Goal: Task Accomplishment & Management: Manage account settings

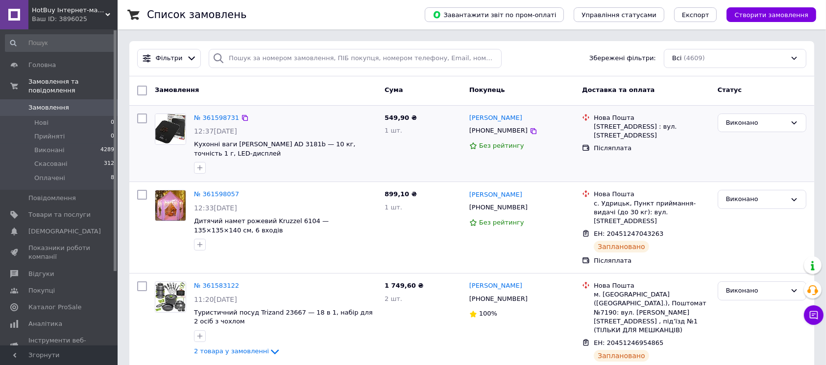
click at [682, 121] on div "Нова Пошта" at bounding box center [652, 118] width 116 height 9
drag, startPoint x: 677, startPoint y: 124, endPoint x: 626, endPoint y: 125, distance: 50.4
click at [675, 124] on div "[STREET_ADDRESS] : вул. [STREET_ADDRESS]" at bounding box center [652, 131] width 116 height 18
click at [626, 125] on div "[STREET_ADDRESS] : вул. [STREET_ADDRESS]" at bounding box center [652, 131] width 116 height 18
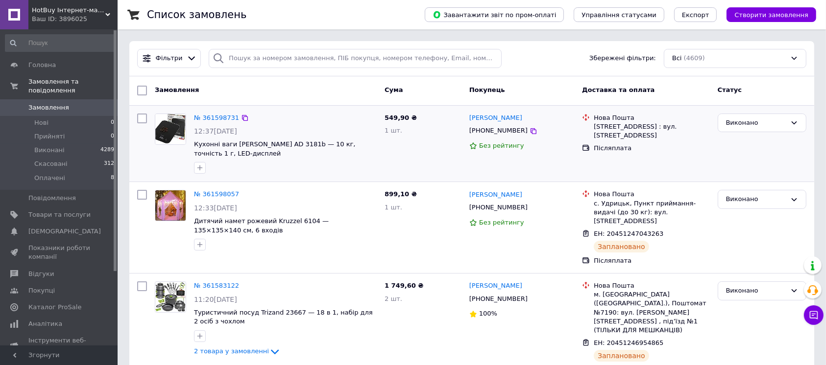
click at [627, 125] on div "[STREET_ADDRESS] : вул. [STREET_ADDRESS]" at bounding box center [652, 131] width 116 height 18
click at [609, 125] on div "[STREET_ADDRESS] : вул. [STREET_ADDRESS]" at bounding box center [652, 131] width 116 height 18
click at [634, 131] on div "[STREET_ADDRESS] : вул. [STREET_ADDRESS]" at bounding box center [652, 131] width 116 height 18
